Goal: Task Accomplishment & Management: Manage account settings

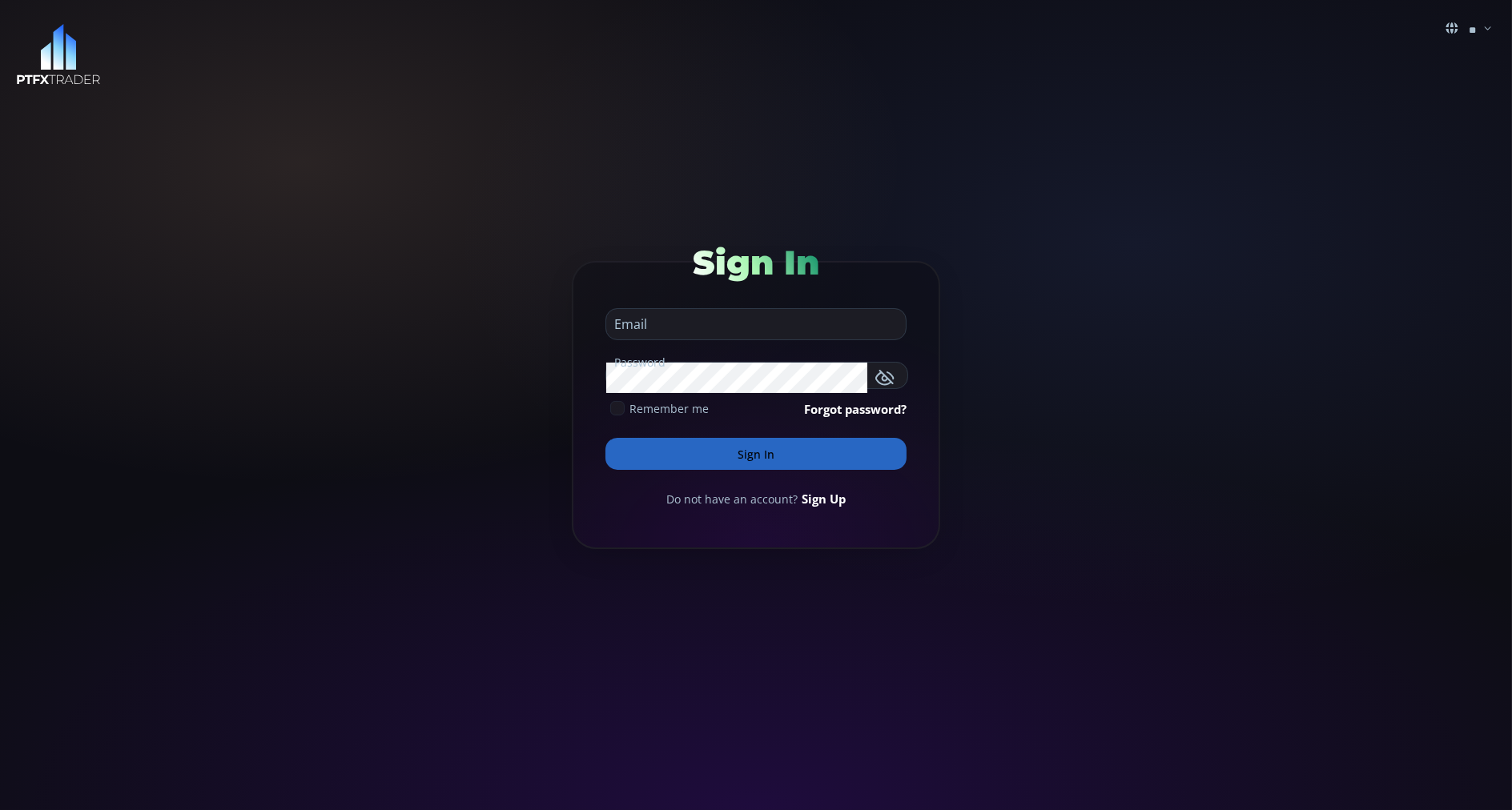
type input "**********"
click at [697, 462] on button "Sign In" at bounding box center [756, 453] width 301 height 32
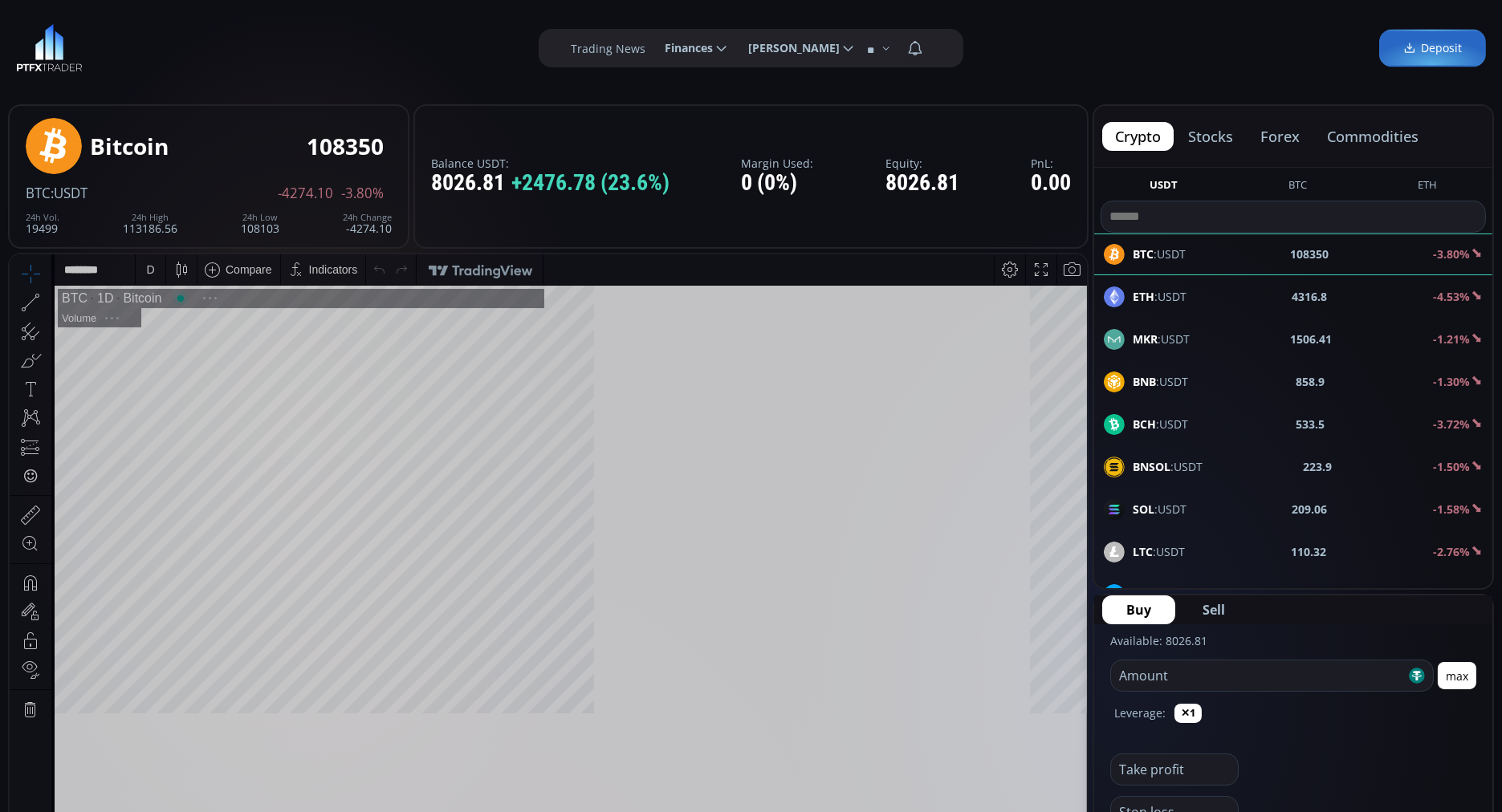
scroll to position [218, 0]
click at [1350, 134] on button "commodities" at bounding box center [1372, 137] width 117 height 29
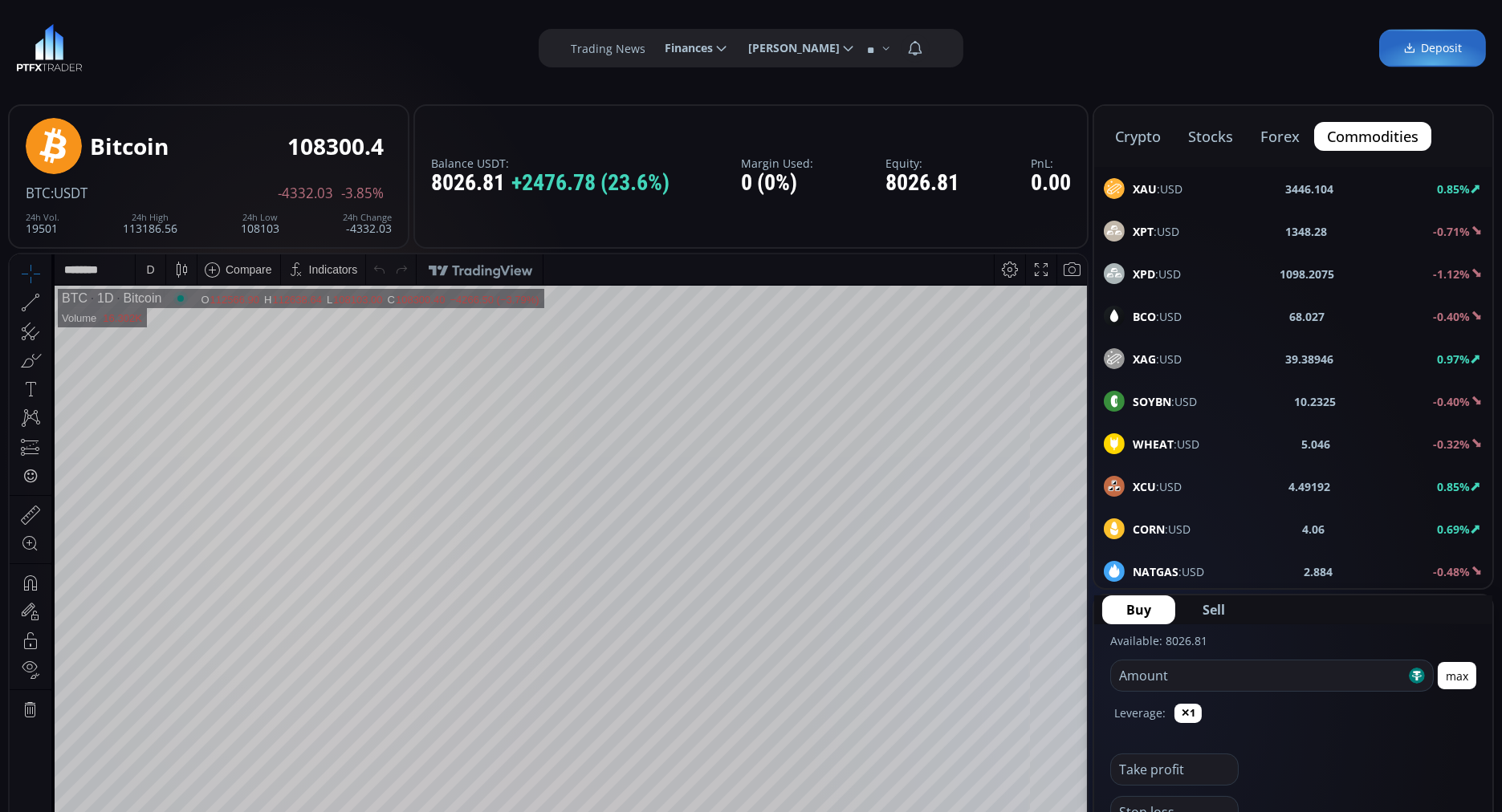
click at [1108, 314] on use at bounding box center [1113, 316] width 21 height 21
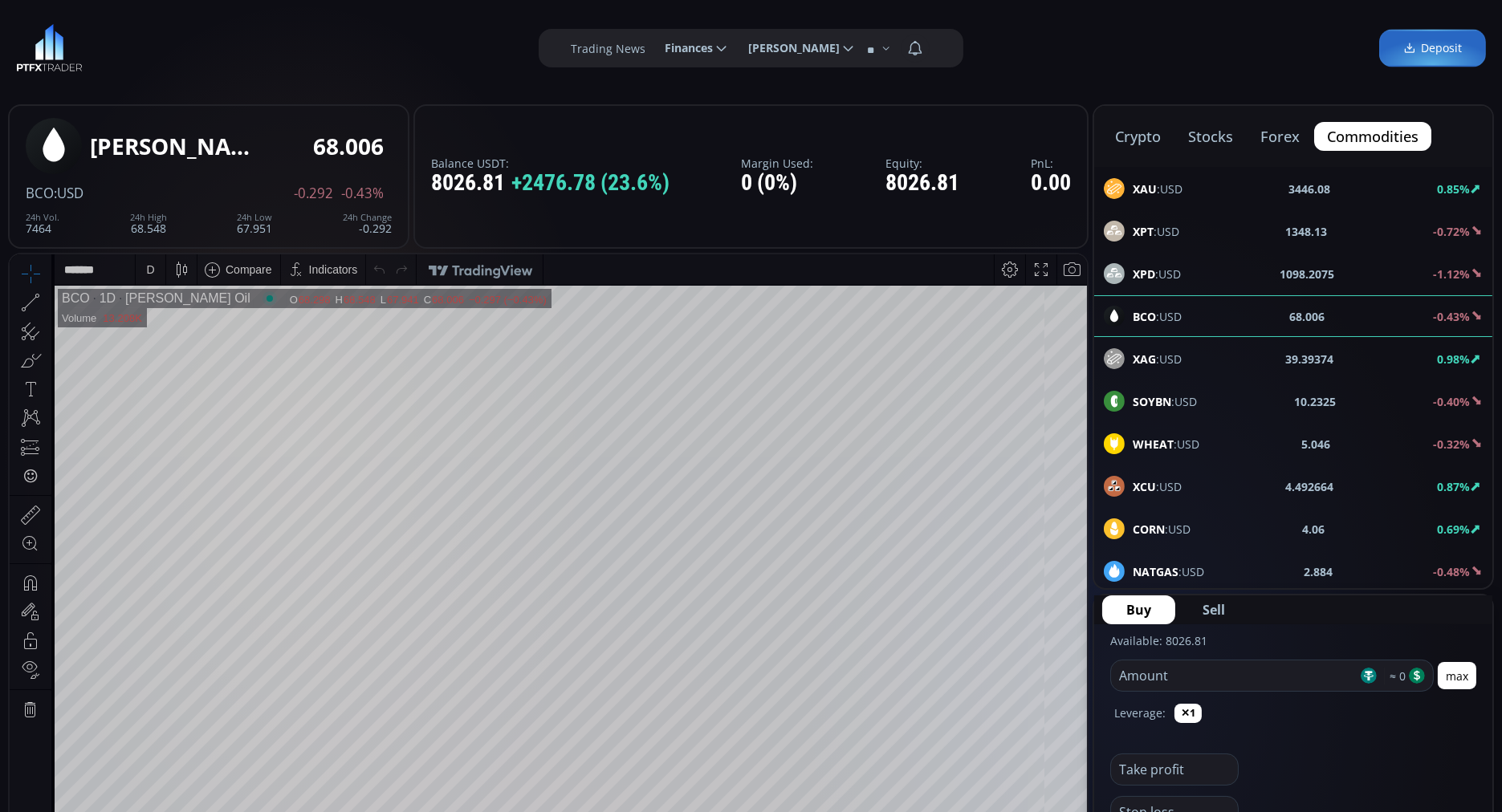
click at [717, 53] on icon at bounding box center [721, 48] width 15 height 15
click at [652, 53] on input "********" at bounding box center [652, 48] width 0 height 17
click at [841, 55] on icon at bounding box center [848, 48] width 15 height 15
click at [735, 55] on input "**********" at bounding box center [735, 48] width 0 height 17
click at [765, 92] on link "Profile" at bounding box center [794, 91] width 112 height 24
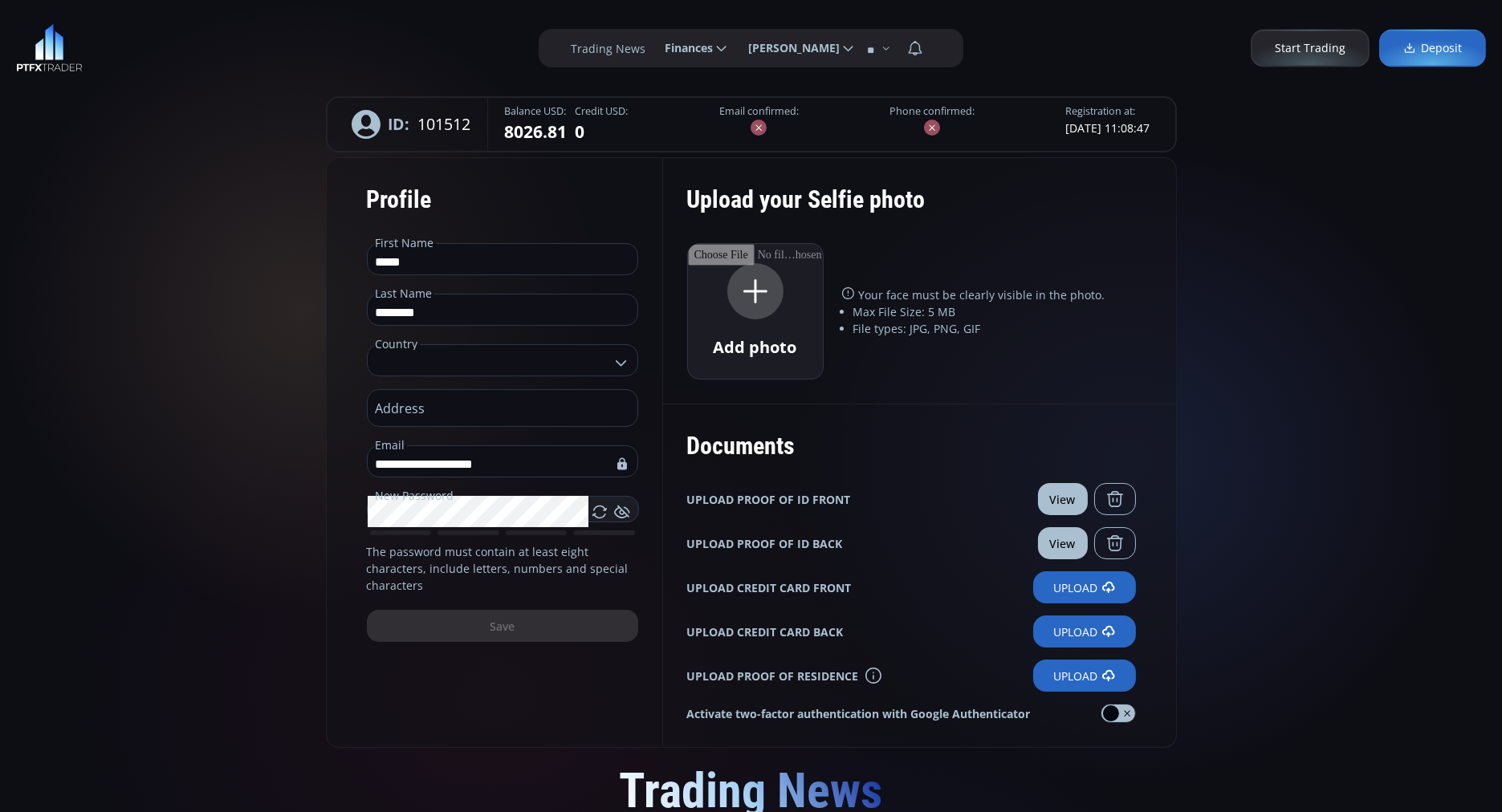
type input "**********"
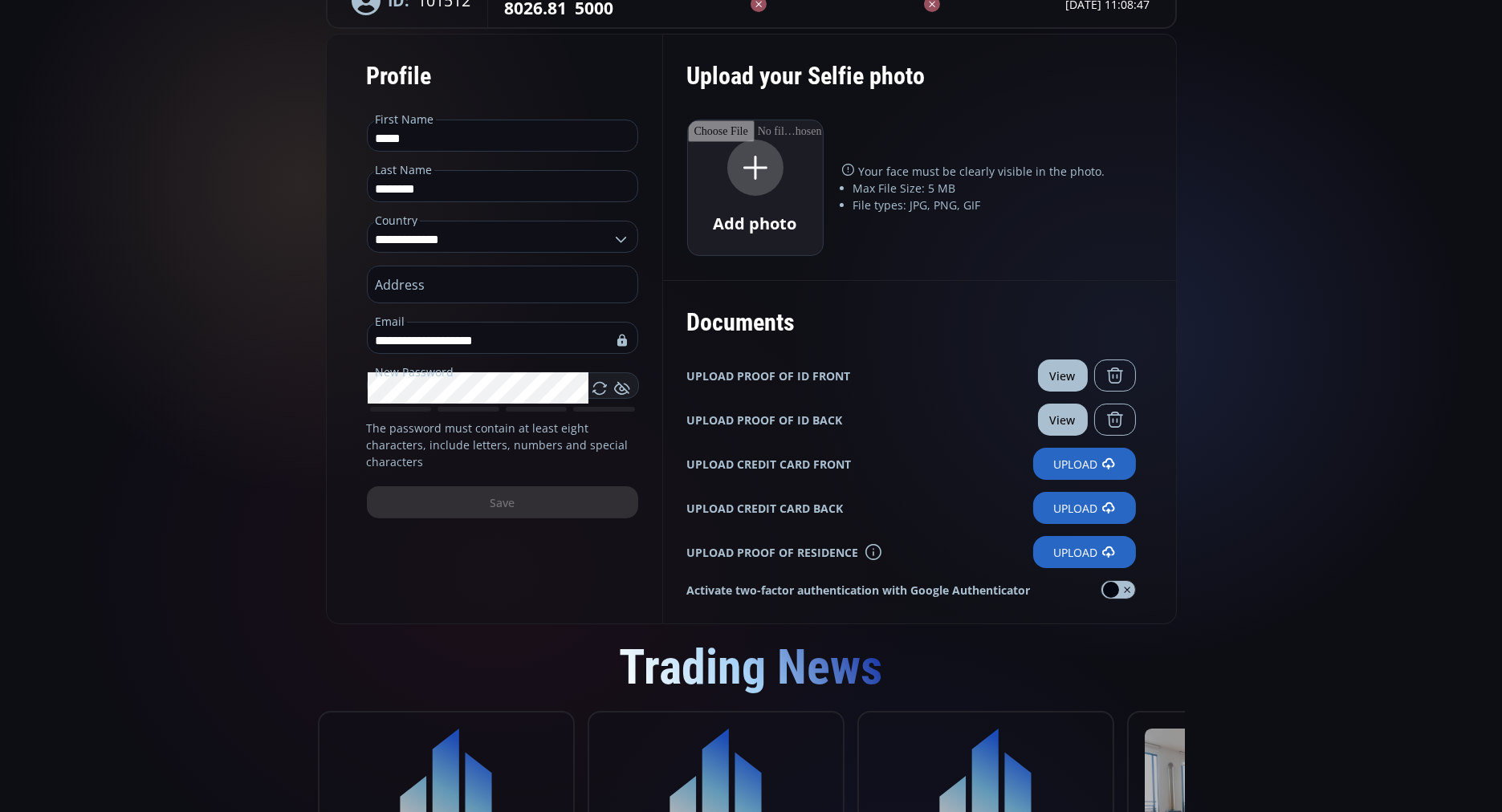
scroll to position [124, 0]
click at [1057, 375] on button "View" at bounding box center [1062, 374] width 50 height 32
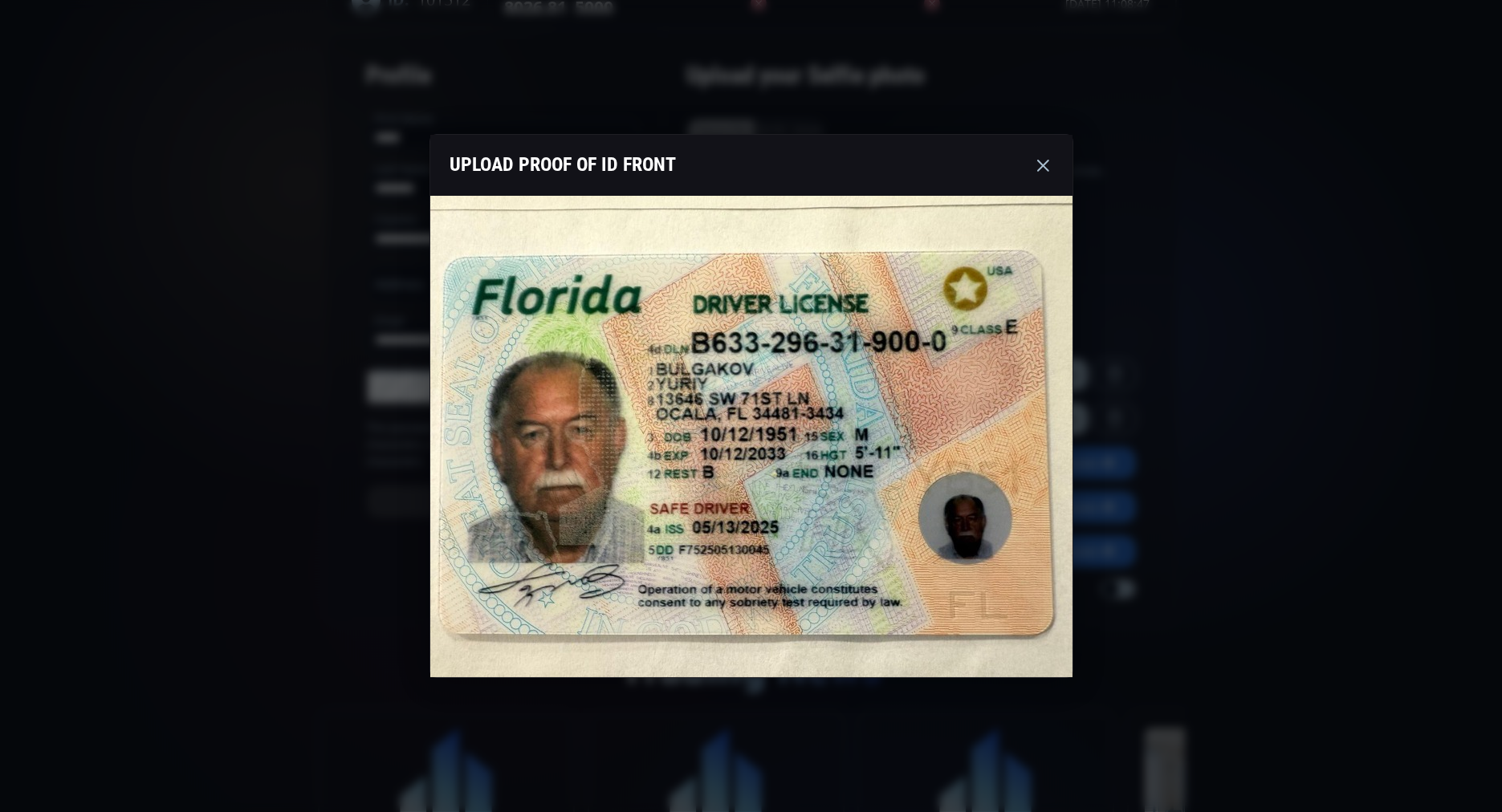
click at [1044, 167] on use at bounding box center [1043, 165] width 12 height 12
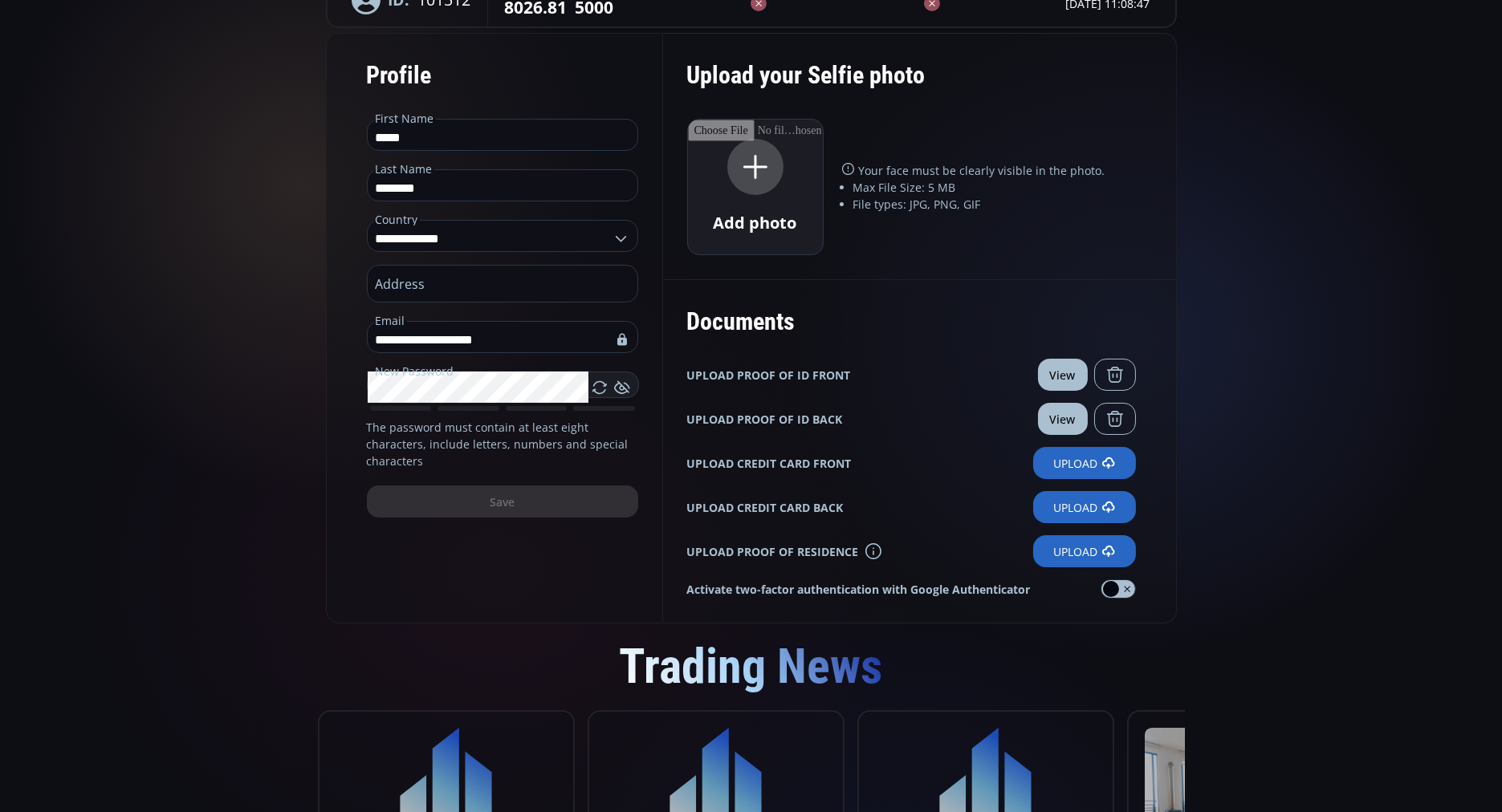
click at [1052, 417] on button "View" at bounding box center [1062, 418] width 50 height 32
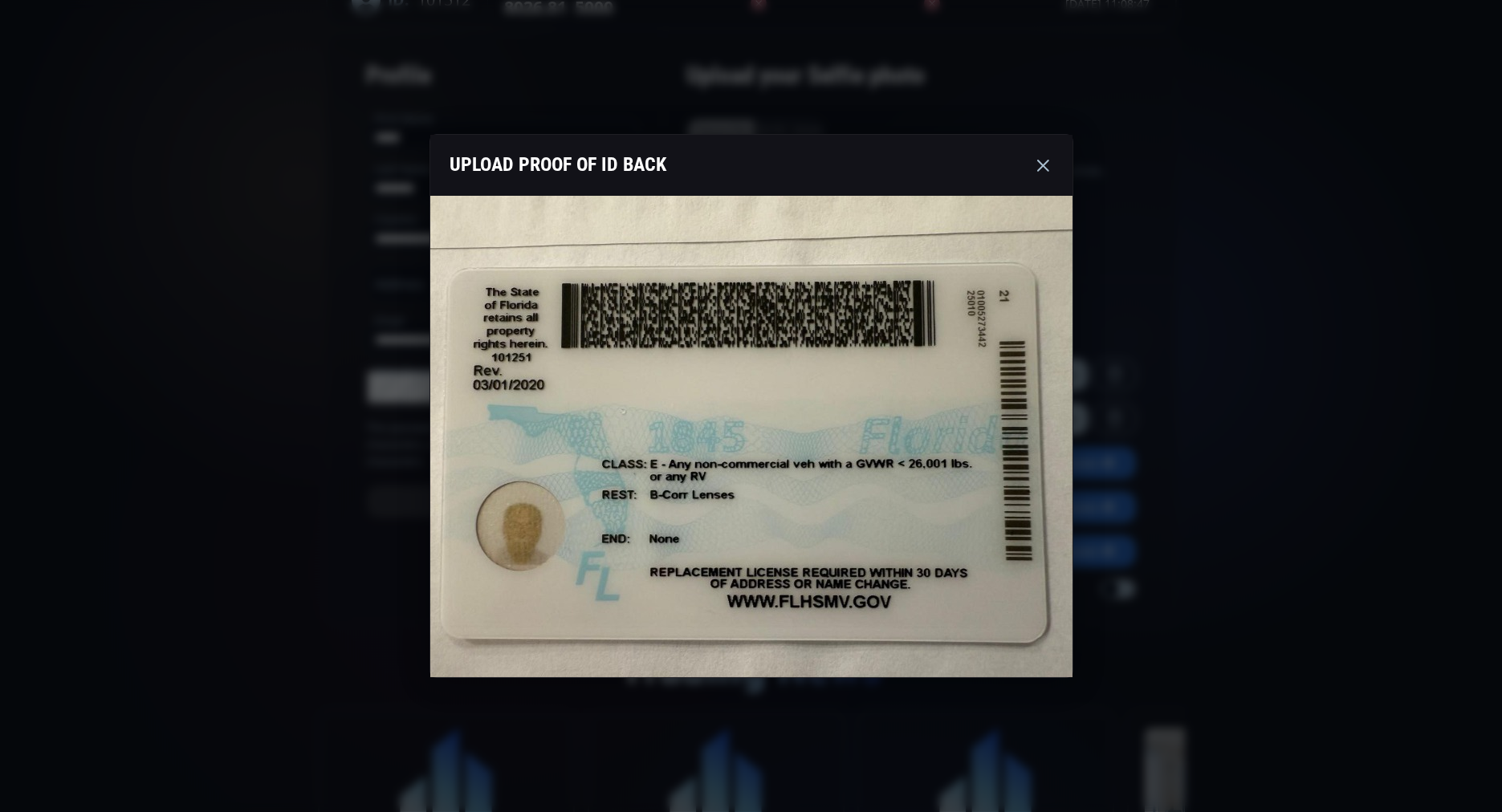
click at [1040, 167] on use at bounding box center [1043, 165] width 12 height 12
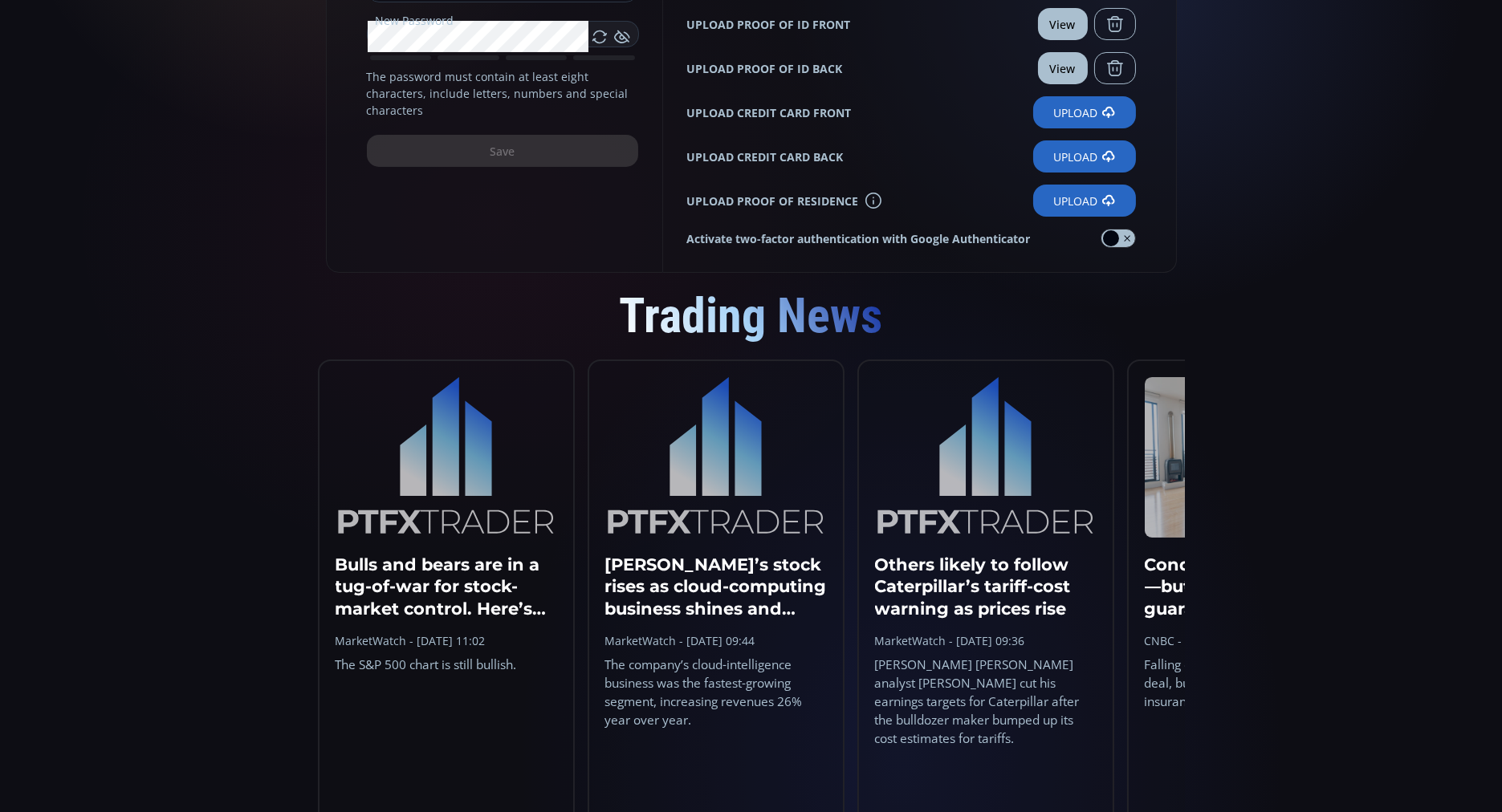
scroll to position [478, 0]
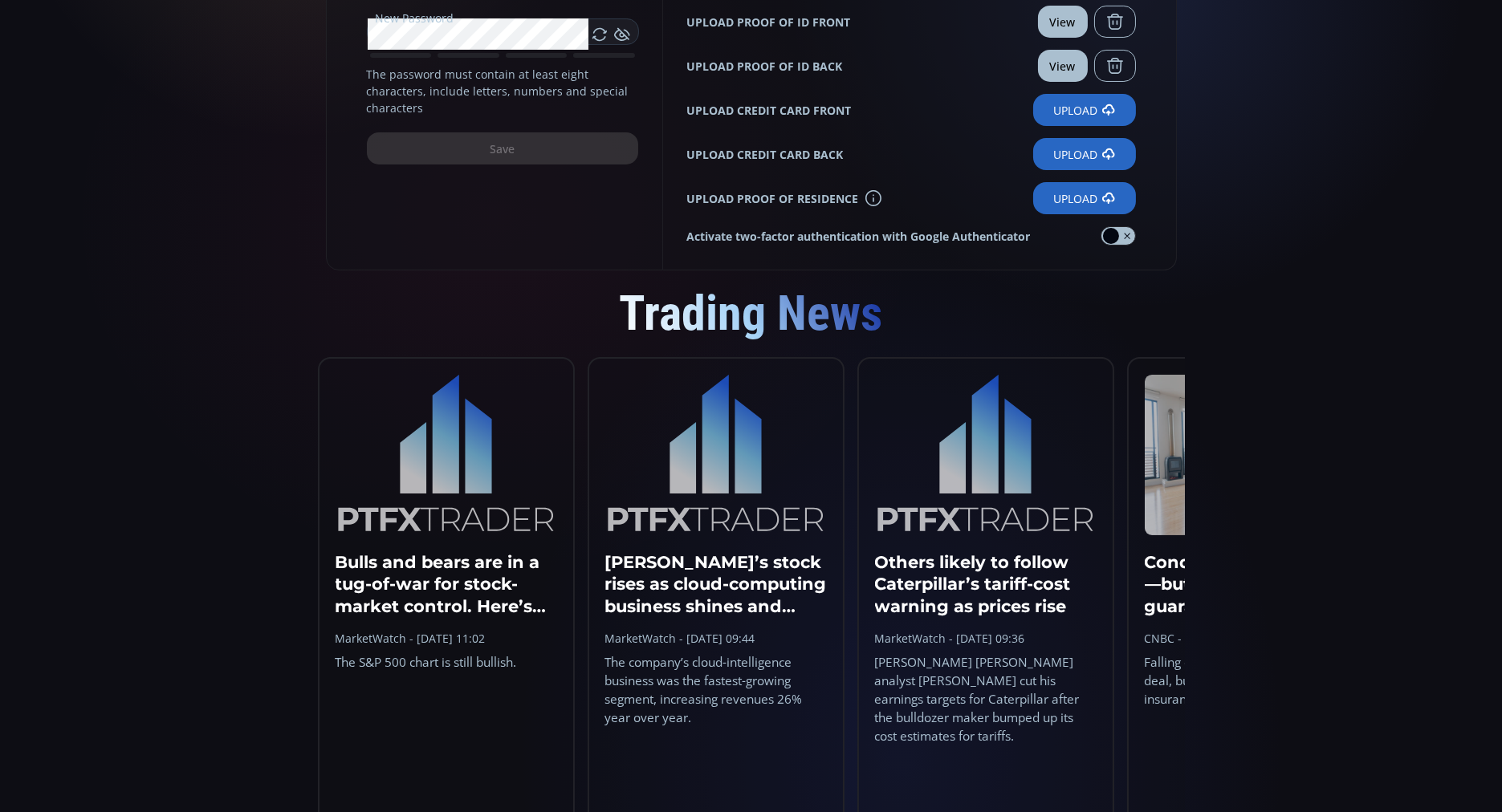
click at [205, 588] on div "**********" at bounding box center [751, 293] width 1502 height 1543
drag, startPoint x: 935, startPoint y: 591, endPoint x: 906, endPoint y: 672, distance: 86.0
click at [906, 672] on div "[PERSON_NAME] [PERSON_NAME] analyst [PERSON_NAME] cut his earnings targets for …" at bounding box center [985, 700] width 222 height 93
click at [931, 519] on img at bounding box center [985, 455] width 222 height 160
click at [1004, 576] on h3 "Others likely to follow Caterpillar’s tariff-cost warning as prices rise" at bounding box center [985, 583] width 222 height 65
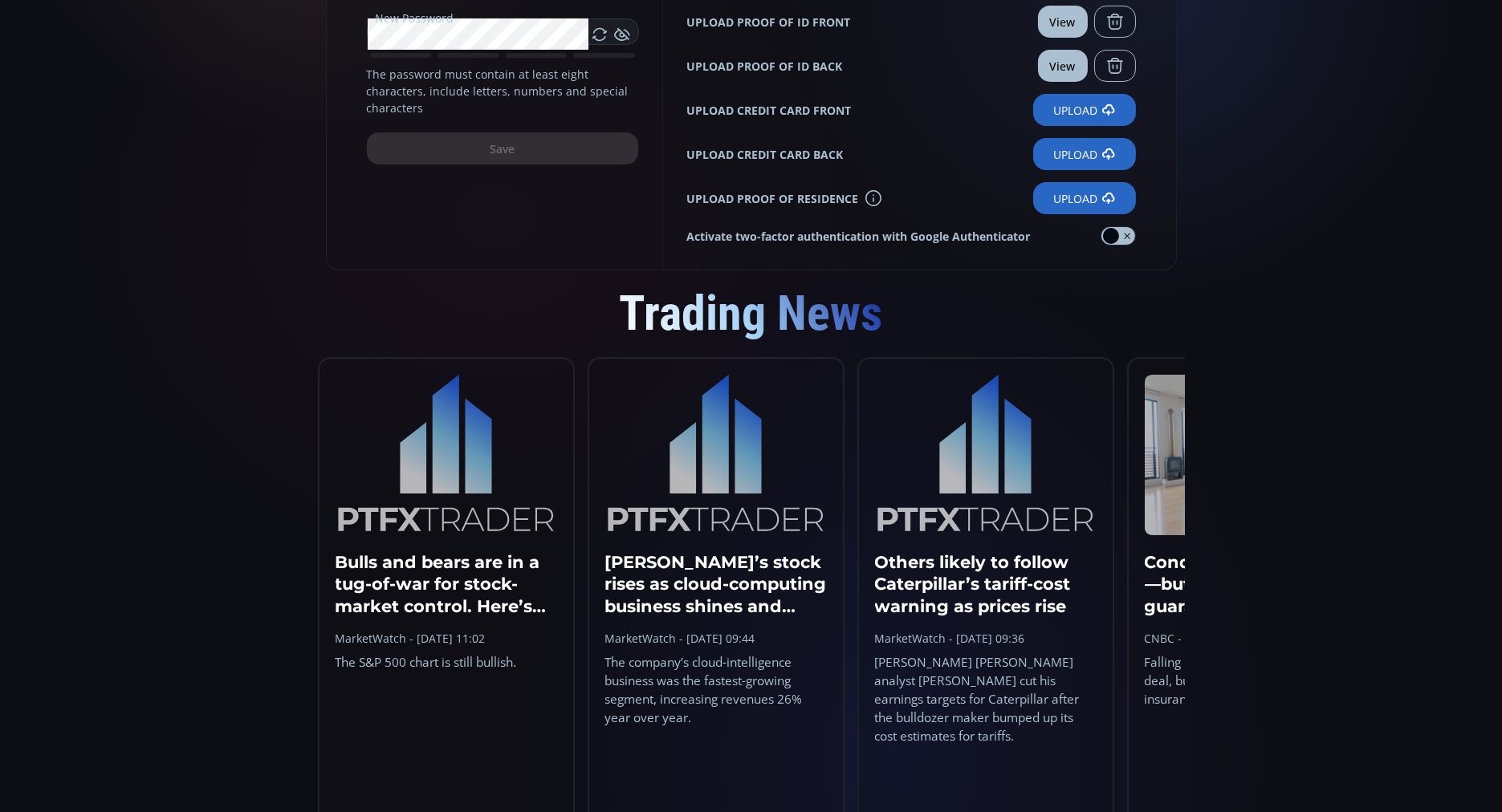
scroll to position [759, 0]
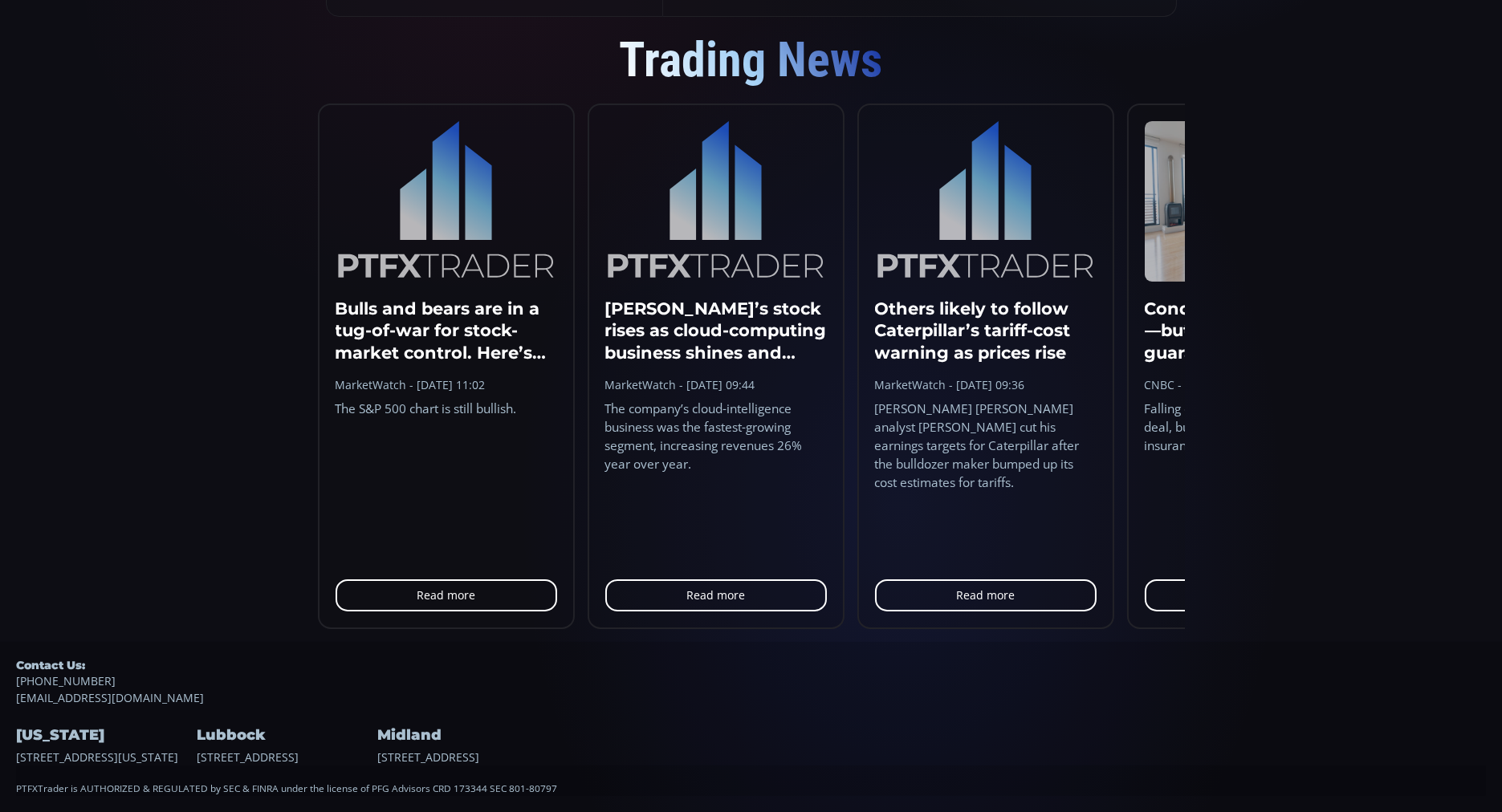
drag, startPoint x: 995, startPoint y: 566, endPoint x: 934, endPoint y: 568, distance: 61.0
click at [934, 579] on link "Read more" at bounding box center [985, 595] width 222 height 32
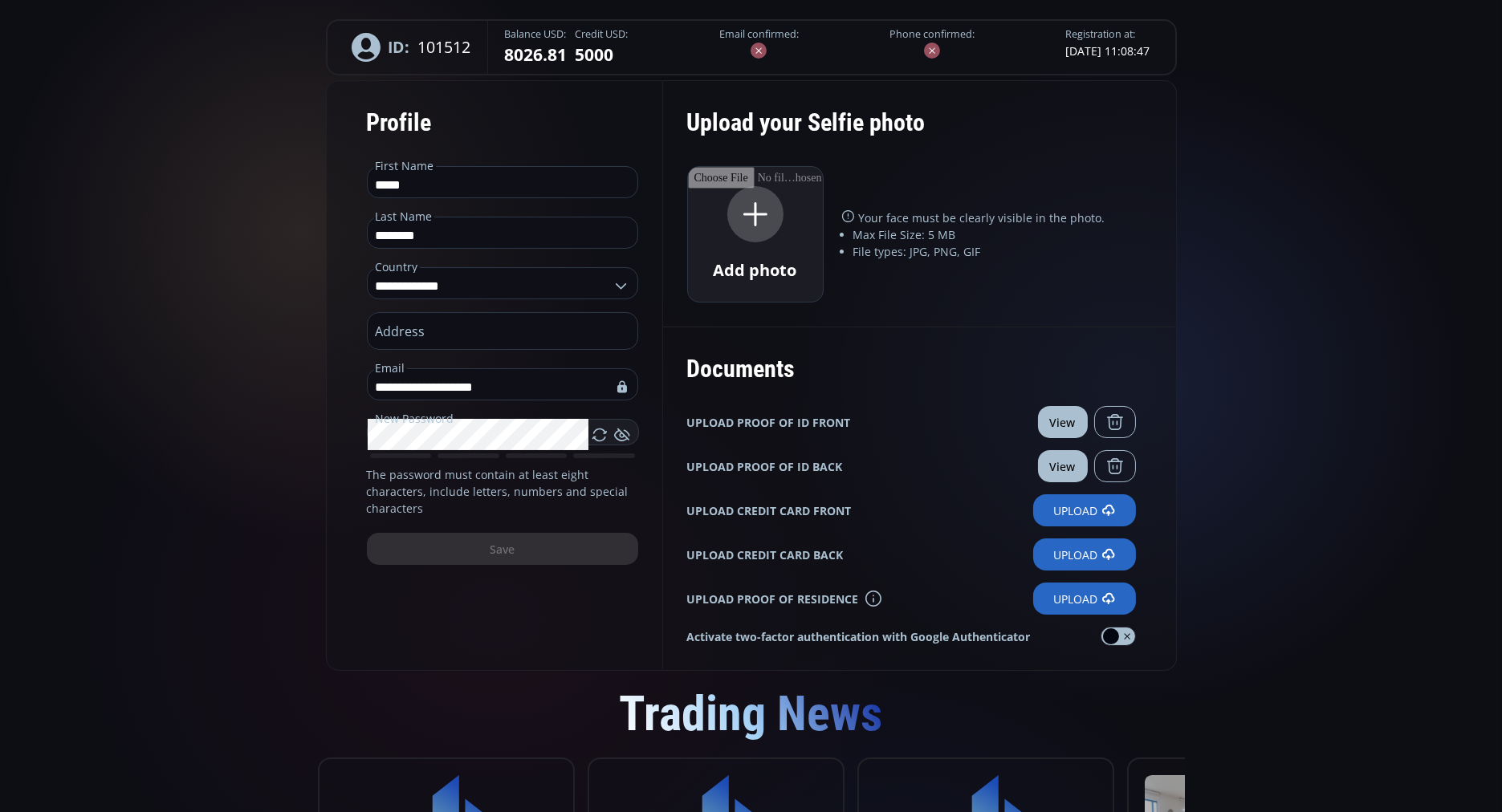
scroll to position [0, 0]
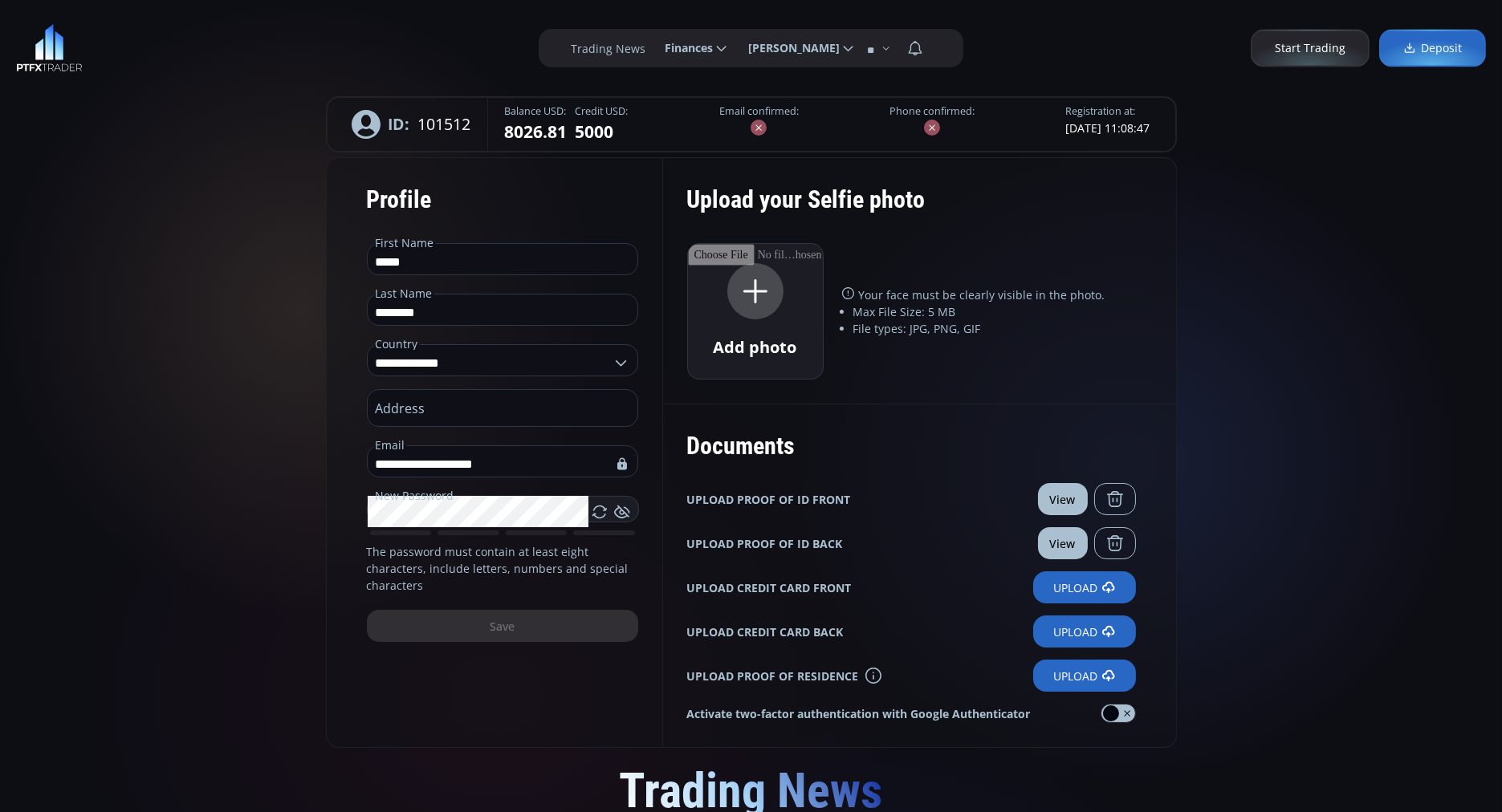
click at [721, 52] on icon at bounding box center [721, 48] width 15 height 15
click at [652, 52] on input "********" at bounding box center [652, 48] width 0 height 17
click at [695, 125] on label "Withdrawal" at bounding box center [695, 120] width 78 height 24
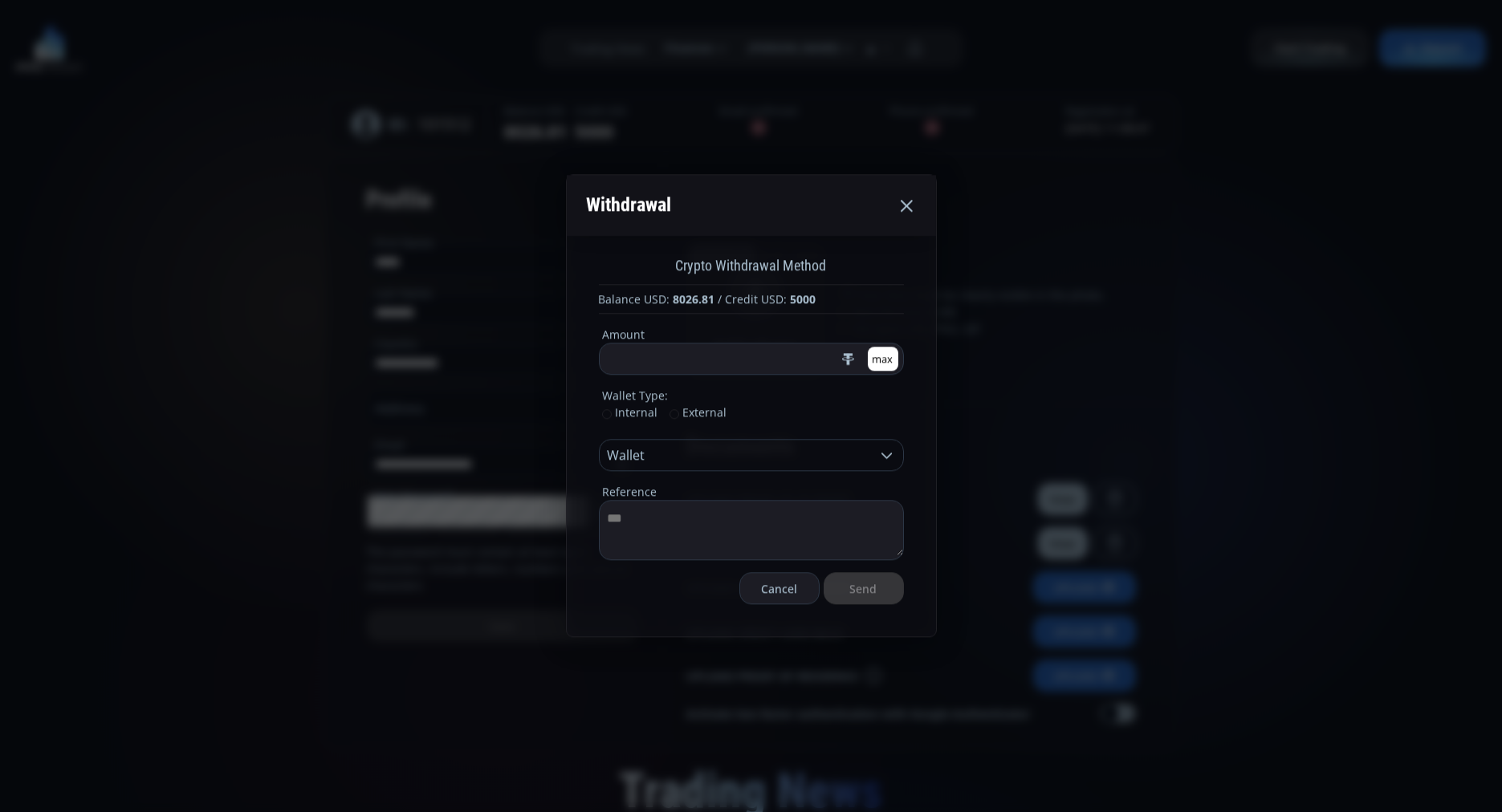
click at [882, 456] on icon at bounding box center [886, 455] width 16 height 16
click at [884, 464] on fieldset "Wallet Bitcoin" at bounding box center [751, 455] width 305 height 32
click at [884, 455] on icon at bounding box center [886, 455] width 16 height 16
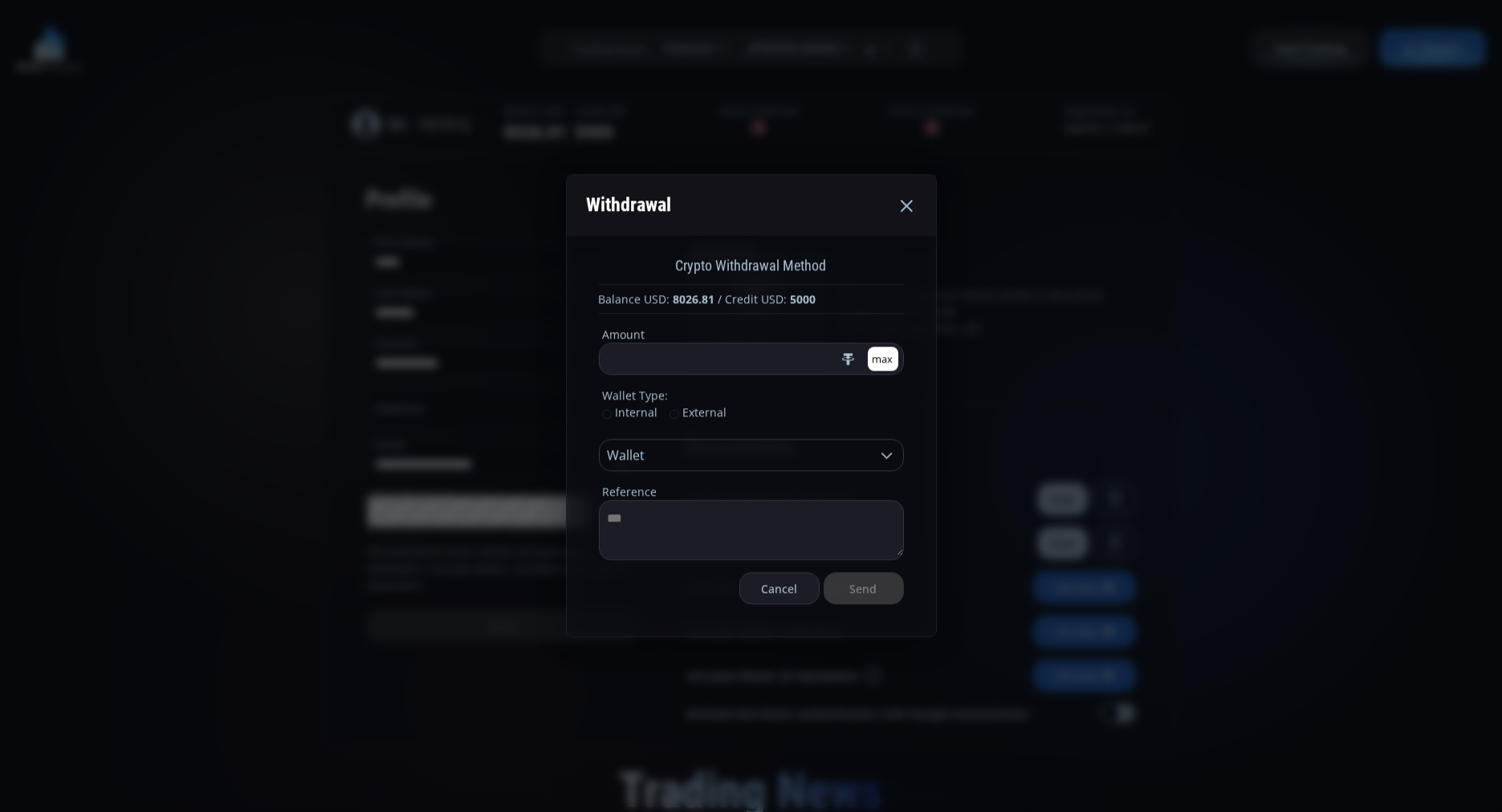
click at [697, 416] on span "External" at bounding box center [698, 413] width 58 height 16
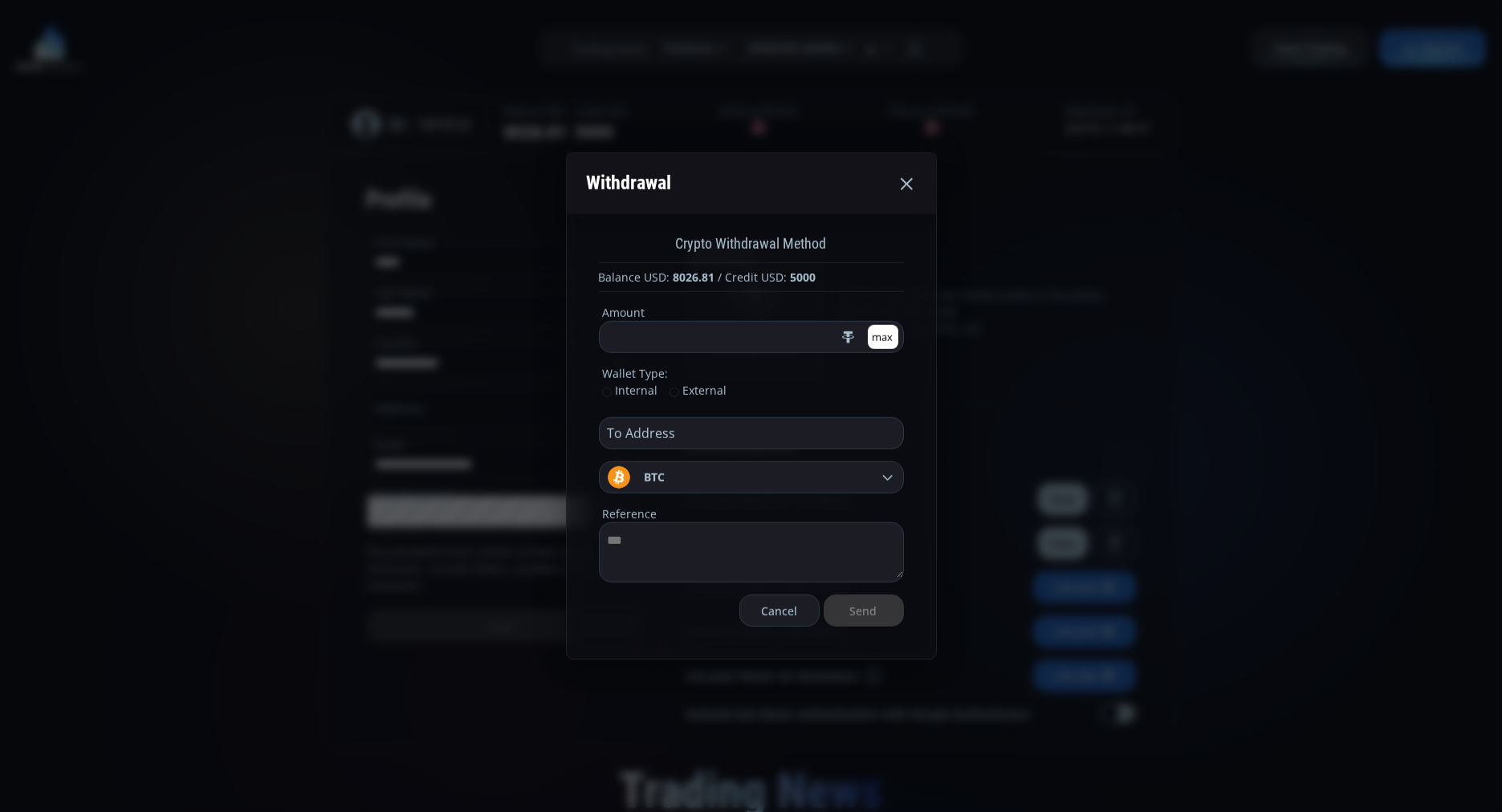
click at [628, 392] on span "Internal" at bounding box center [629, 391] width 56 height 16
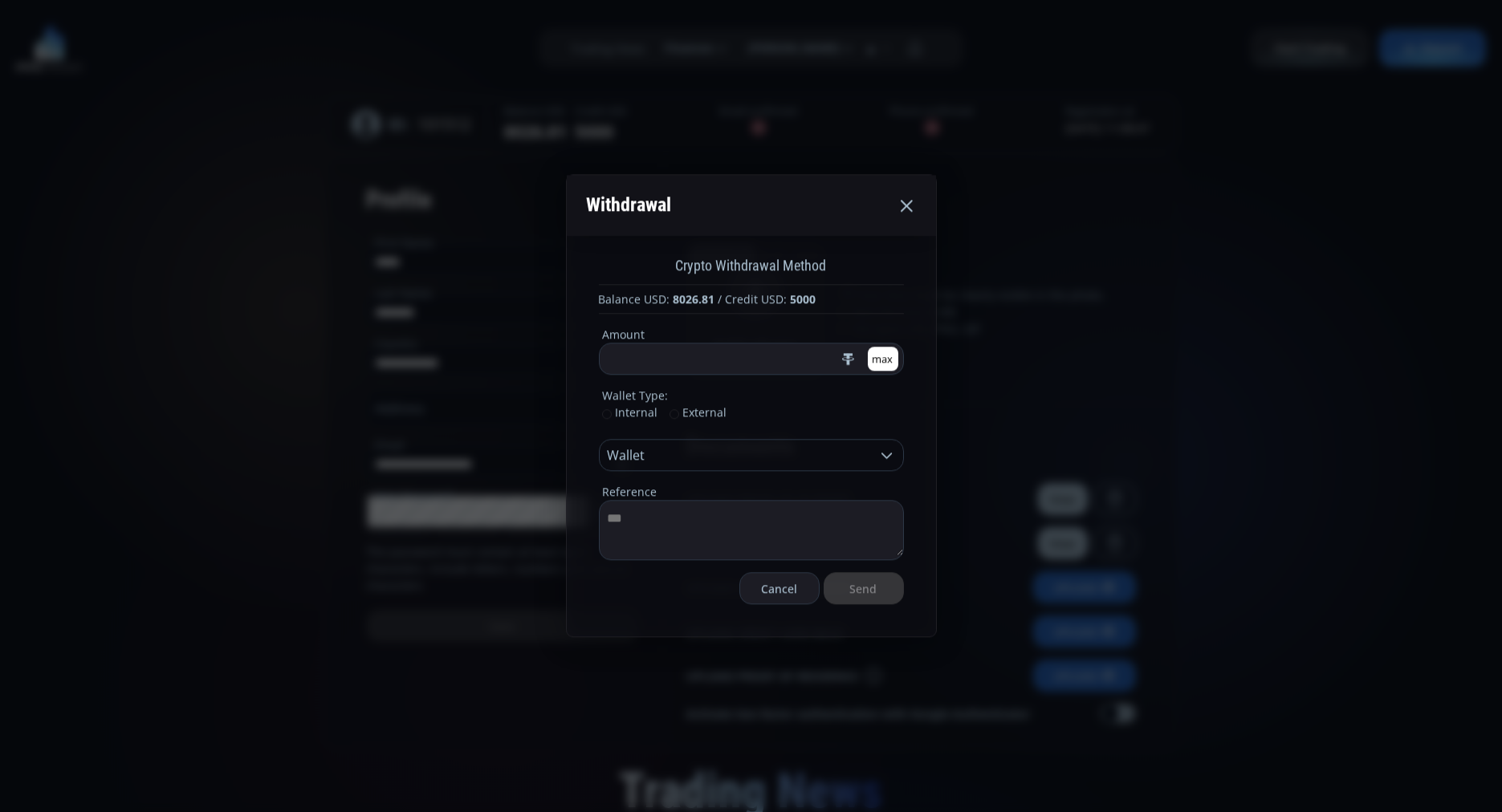
click at [882, 458] on icon at bounding box center [886, 455] width 16 height 16
click at [889, 459] on icon at bounding box center [886, 455] width 16 height 16
click at [772, 587] on button "Cancel" at bounding box center [779, 588] width 80 height 32
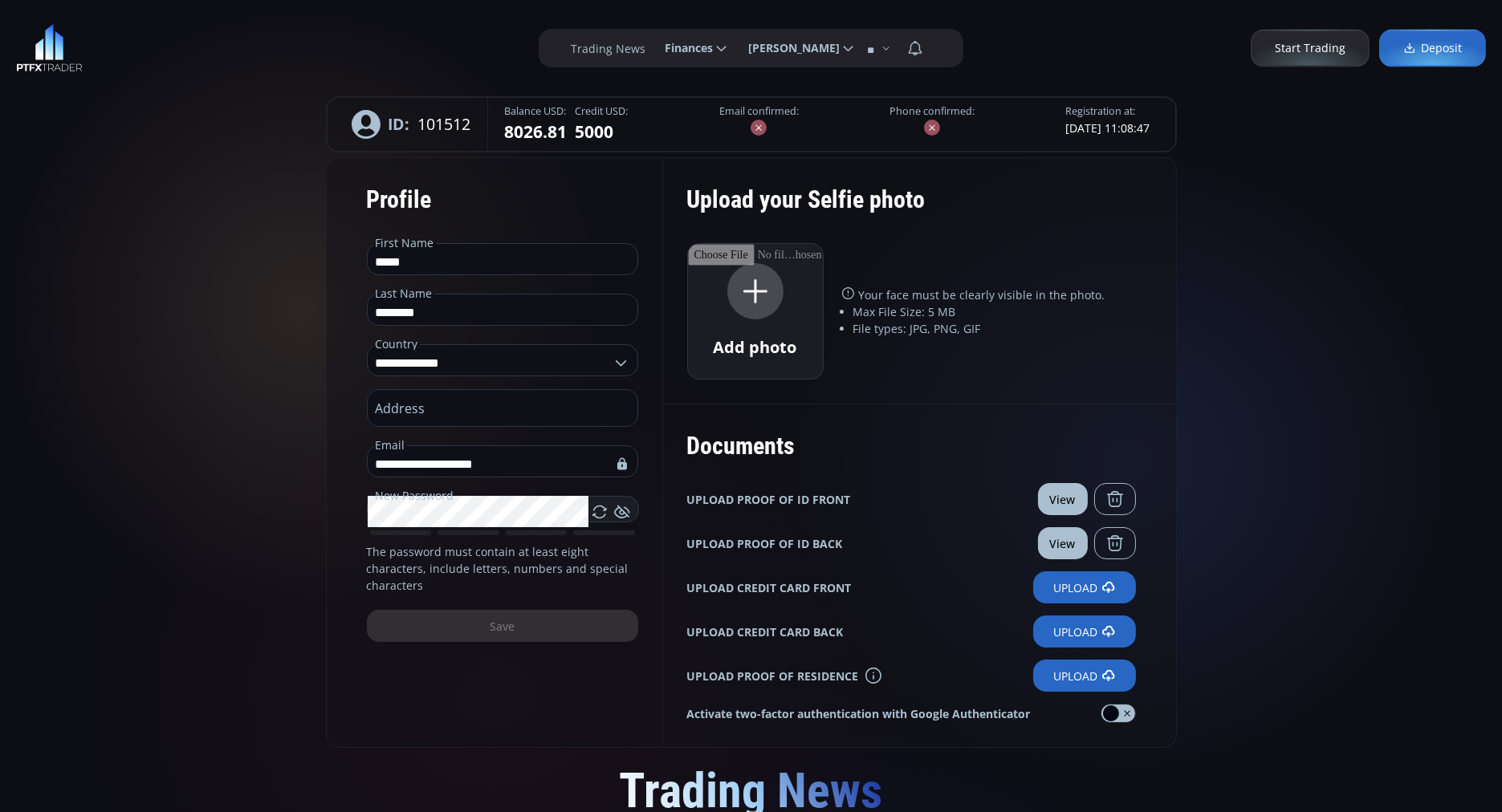
click at [1093, 581] on label "Upload" at bounding box center [1084, 587] width 103 height 32
click at [0, 0] on input "Upload" at bounding box center [0, 0] width 0 height 0
click at [1057, 632] on label "Upload" at bounding box center [1084, 631] width 103 height 32
click at [0, 0] on input "Upload" at bounding box center [0, 0] width 0 height 0
click at [1051, 673] on label "Upload" at bounding box center [1084, 675] width 103 height 32
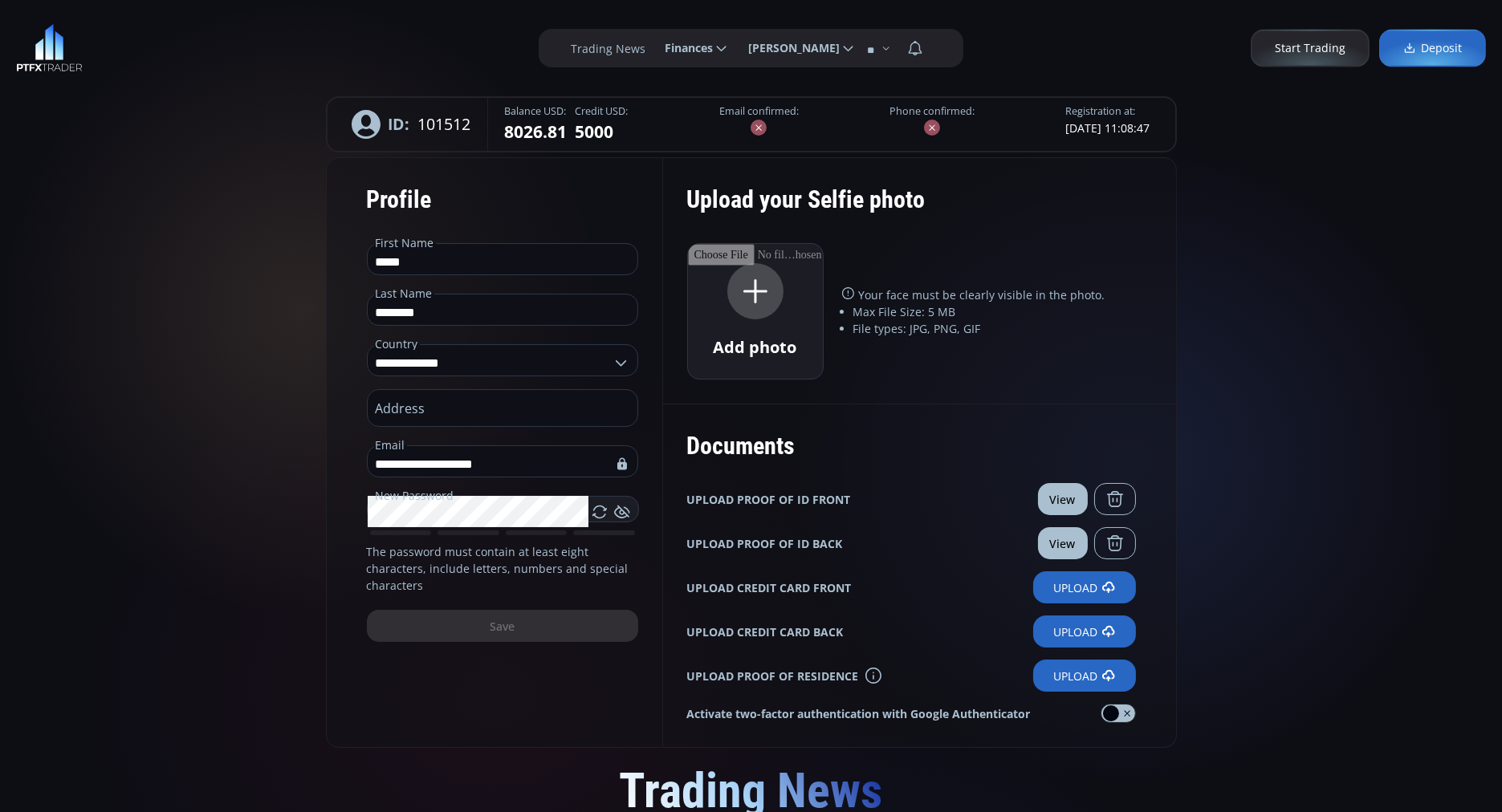
click at [0, 0] on input "Upload" at bounding box center [0, 0] width 0 height 0
click at [929, 129] on use at bounding box center [932, 127] width 6 height 6
click at [741, 123] on fieldset "Email confirmed:" at bounding box center [758, 122] width 79 height 35
click at [730, 111] on label "Email confirmed:" at bounding box center [758, 112] width 79 height 16
click at [892, 110] on label "Phone confirmed:" at bounding box center [931, 112] width 85 height 16
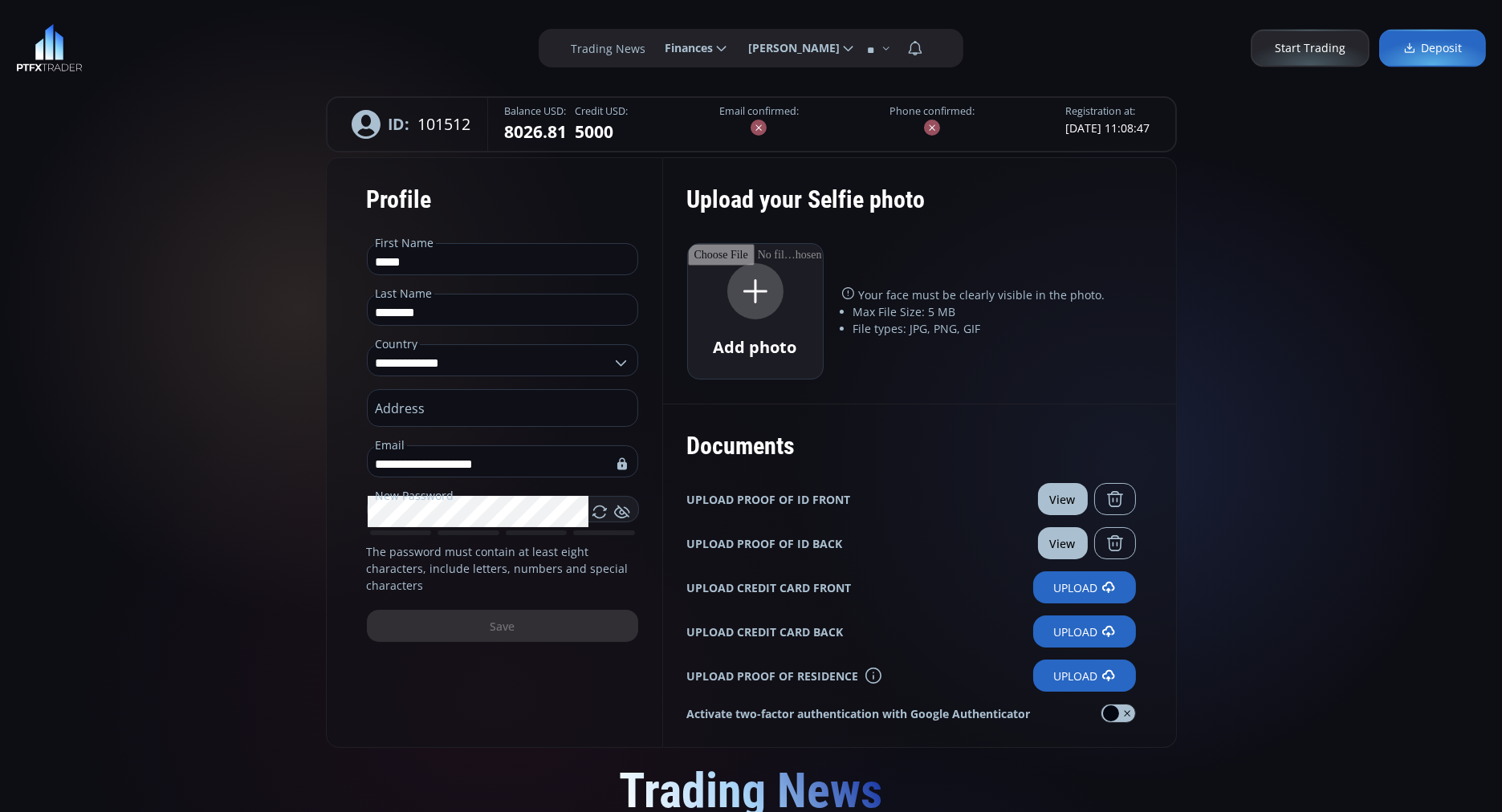
click at [1092, 675] on label "Upload" at bounding box center [1084, 675] width 103 height 32
click at [0, 0] on input "Upload" at bounding box center [0, 0] width 0 height 0
click at [1089, 589] on label "Upload" at bounding box center [1084, 587] width 103 height 32
click at [0, 0] on input "Upload" at bounding box center [0, 0] width 0 height 0
